Goal: Task Accomplishment & Management: Manage account settings

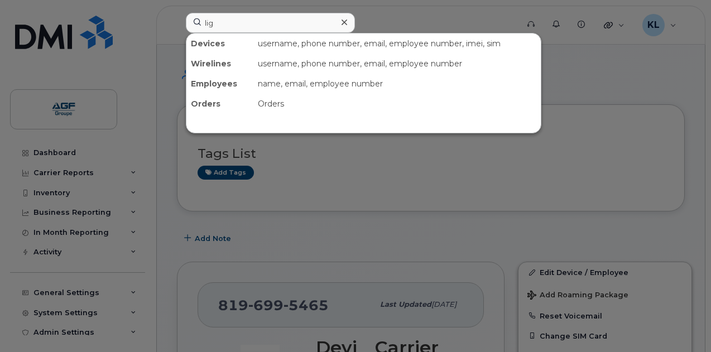
scroll to position [213, 0]
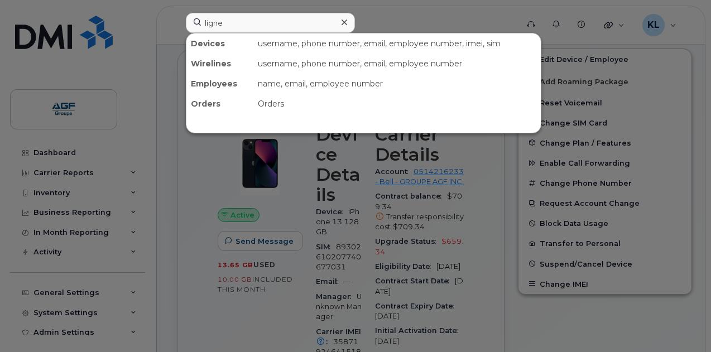
type input "ligne"
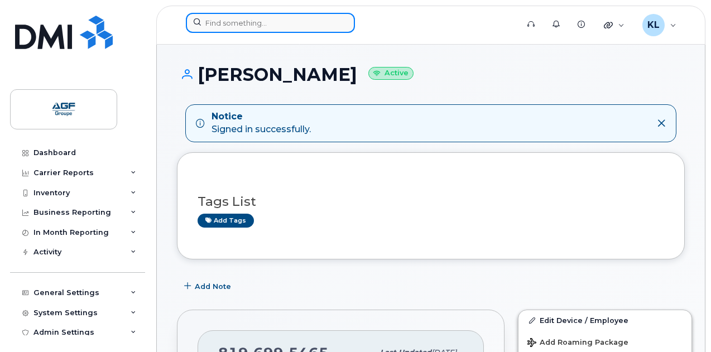
click at [247, 15] on input at bounding box center [270, 23] width 169 height 20
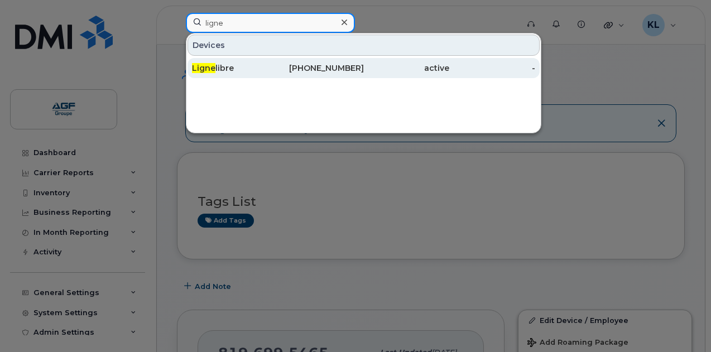
type input "ligne"
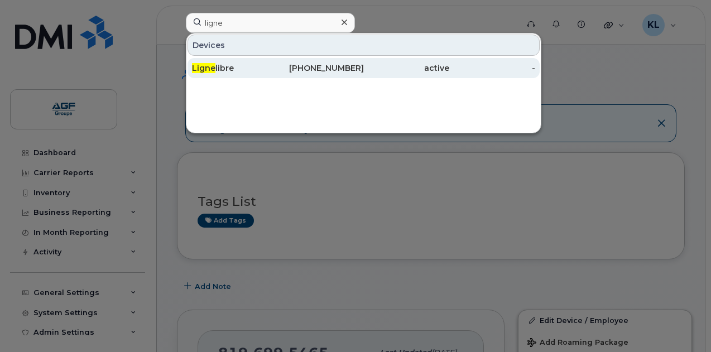
click at [268, 71] on div "Ligne libre" at bounding box center [235, 67] width 86 height 11
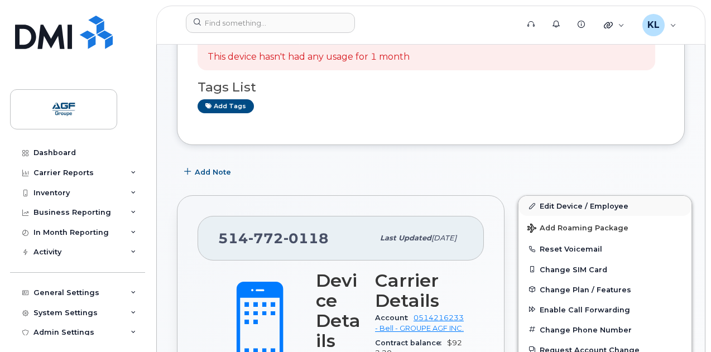
scroll to position [112, 0]
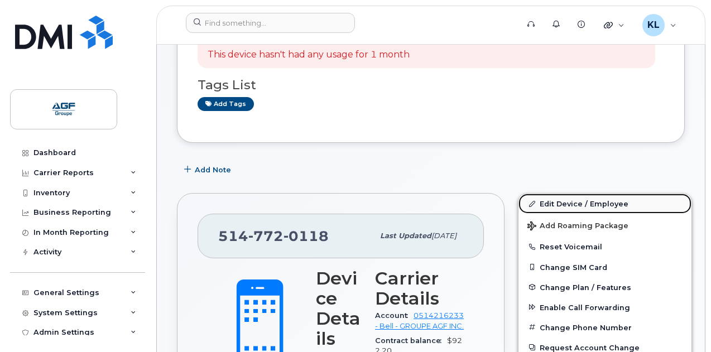
click at [554, 202] on link "Edit Device / Employee" at bounding box center [604, 204] width 173 height 20
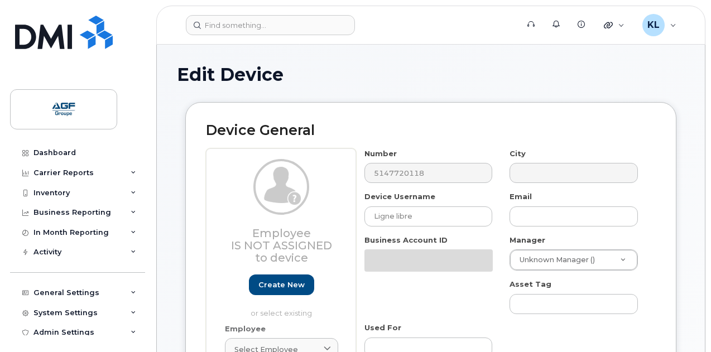
select select "33509692"
select select "33509674"
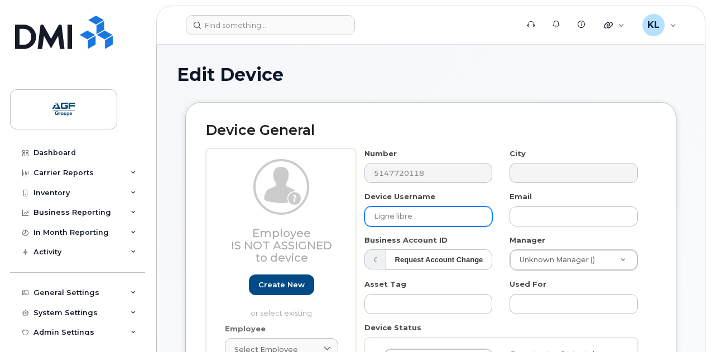
click at [451, 215] on input "Ligne libre" at bounding box center [428, 216] width 128 height 20
click at [417, 215] on input "Frédérique" at bounding box center [428, 216] width 128 height 20
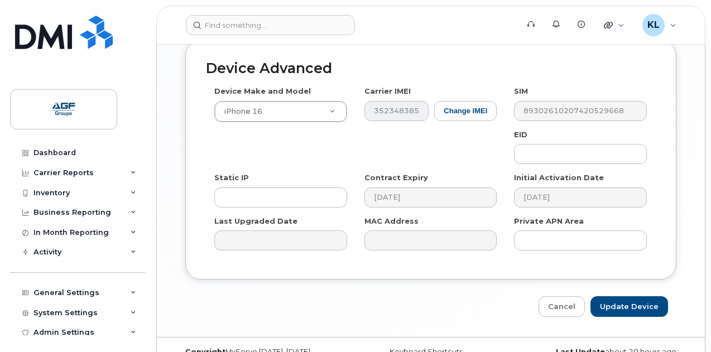
scroll to position [688, 0]
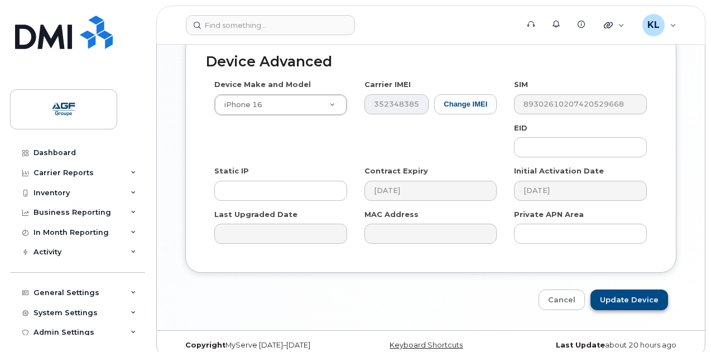
type input "Frédérique Tremblay"
click at [620, 289] on input "Update Device" at bounding box center [629, 299] width 78 height 21
type input "Saving..."
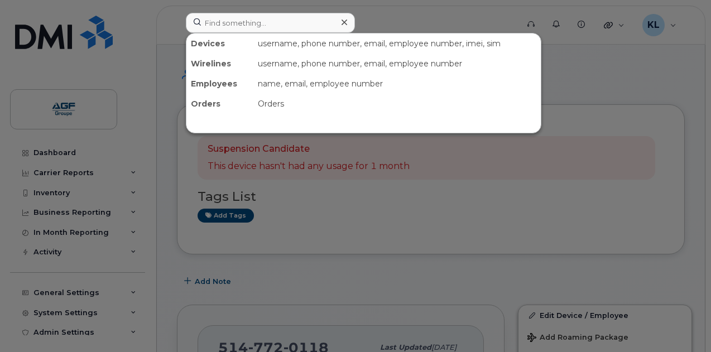
click at [219, 17] on input at bounding box center [270, 23] width 169 height 20
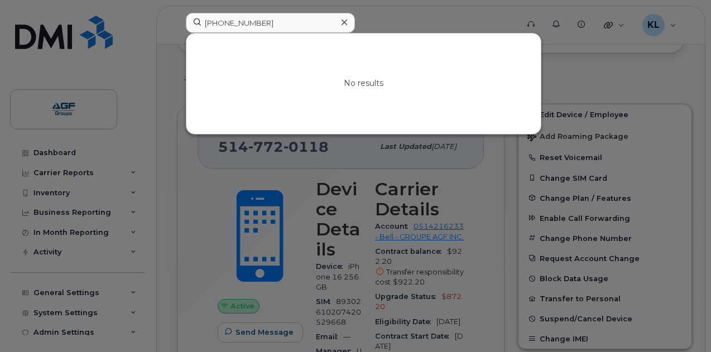
click at [221, 26] on input "226 752 1018" at bounding box center [270, 23] width 169 height 20
click at [238, 26] on input "226752 1018" at bounding box center [270, 23] width 169 height 20
click at [258, 23] on input "2267521018" at bounding box center [270, 23] width 169 height 20
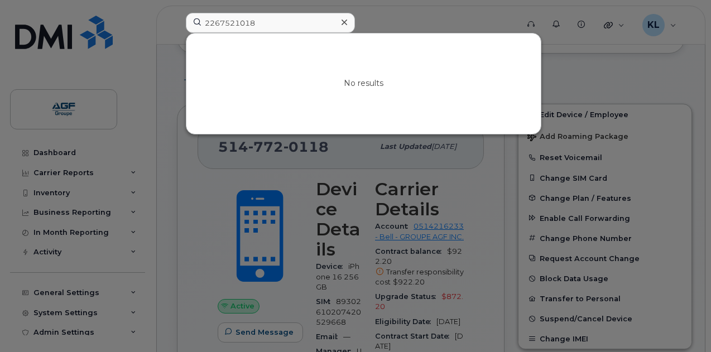
type input "2267521018"
click at [349, 27] on div at bounding box center [344, 23] width 16 height 16
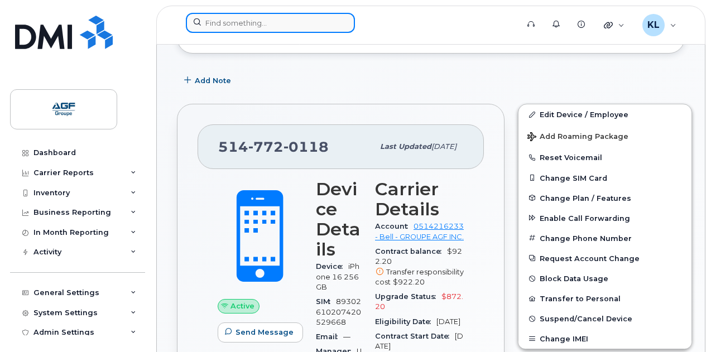
click at [320, 21] on input at bounding box center [270, 23] width 169 height 20
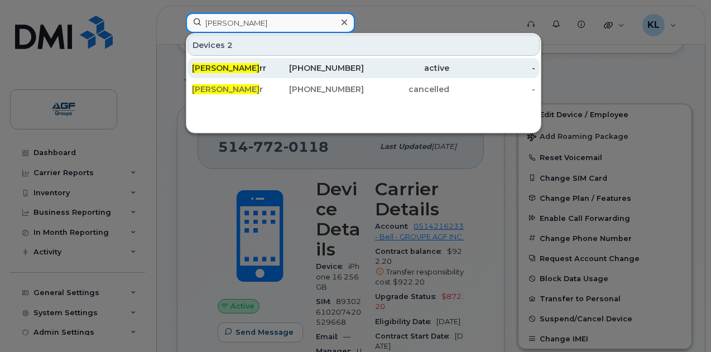
type input "matt sca"
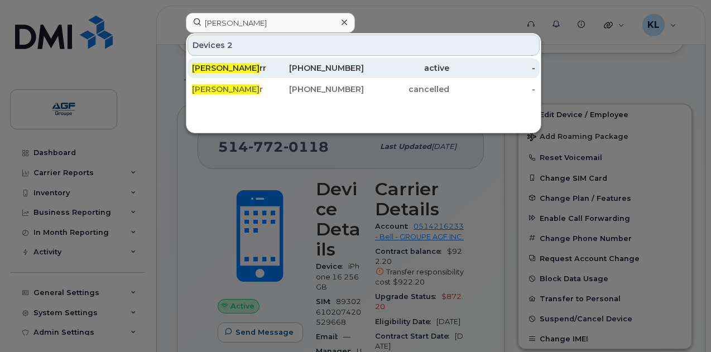
click at [252, 65] on div "Matt Sca rr" at bounding box center [235, 67] width 86 height 11
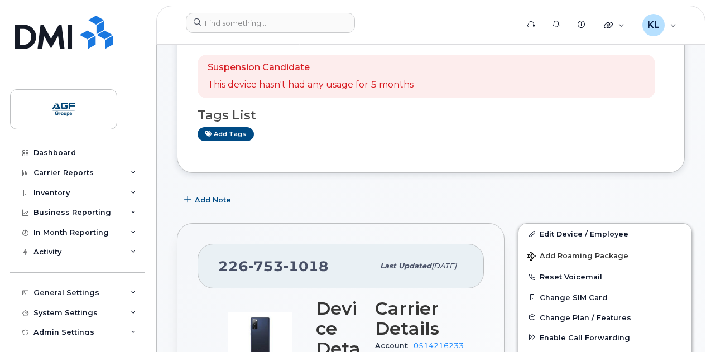
scroll to position [112, 0]
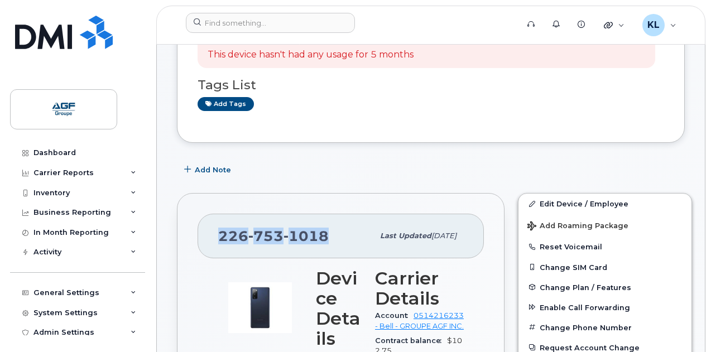
drag, startPoint x: 331, startPoint y: 236, endPoint x: 206, endPoint y: 236, distance: 125.5
click at [206, 236] on div "[PHONE_NUMBER] Last updated [DATE]" at bounding box center [340, 236] width 286 height 45
copy span "[PHONE_NUMBER]"
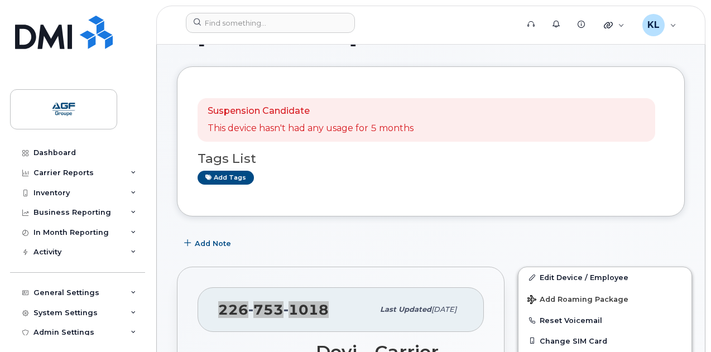
scroll to position [56, 0]
